Goal: Task Accomplishment & Management: Complete application form

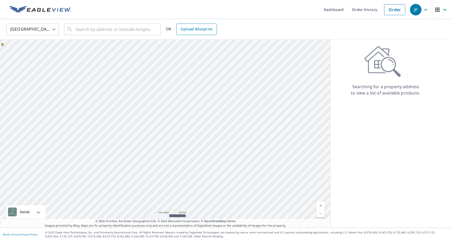
click at [202, 27] on span "Upload Blueprint" at bounding box center [197, 29] width 32 height 7
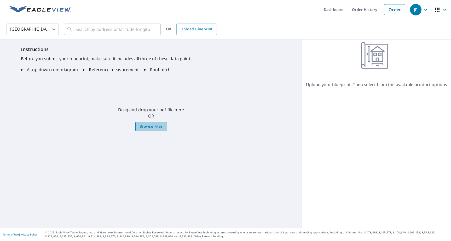
click at [149, 125] on span "Browse Files" at bounding box center [151, 126] width 23 height 7
click at [0, 0] on input "Browse Files" at bounding box center [0, 0] width 0 height 0
click at [164, 125] on label "Browse Files" at bounding box center [151, 127] width 32 height 10
click at [0, 0] on input "Browse Files" at bounding box center [0, 0] width 0 height 0
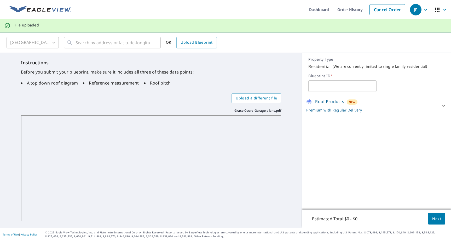
click at [325, 96] on div "Property Type Residential ( We are currently limited to single family residenti…" at bounding box center [376, 74] width 149 height 43
click at [326, 92] on input "text" at bounding box center [342, 86] width 68 height 15
click at [344, 87] on input "Grace Court" at bounding box center [342, 86] width 68 height 15
type input "Grace Court Garage"
click at [437, 222] on button "Next" at bounding box center [436, 219] width 17 height 12
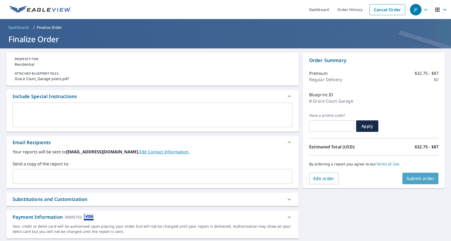
click at [407, 179] on span "Submit order" at bounding box center [421, 178] width 28 height 6
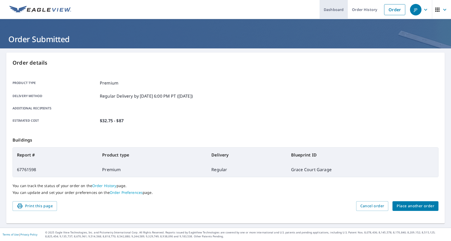
click at [342, 11] on link "Dashboard" at bounding box center [334, 9] width 28 height 19
